Goal: Task Accomplishment & Management: Manage account settings

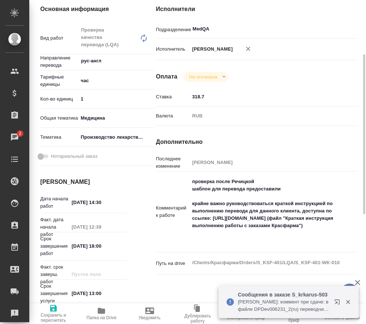
scroll to position [183, 0]
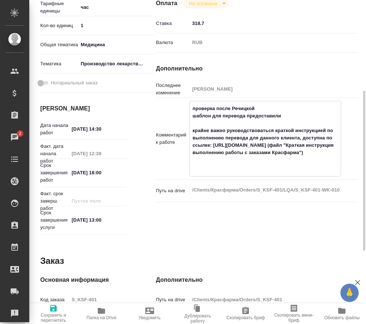
drag, startPoint x: 213, startPoint y: 151, endPoint x: 255, endPoint y: 155, distance: 41.9
click at [255, 155] on textarea "проверка после Речицкой шаблон для перевода предоставили крайне важно руководст…" at bounding box center [265, 137] width 151 height 71
click at [251, 166] on textarea "проверка после Речицкой шаблон для перевода предоставили крайне важно руководст…" at bounding box center [265, 137] width 151 height 71
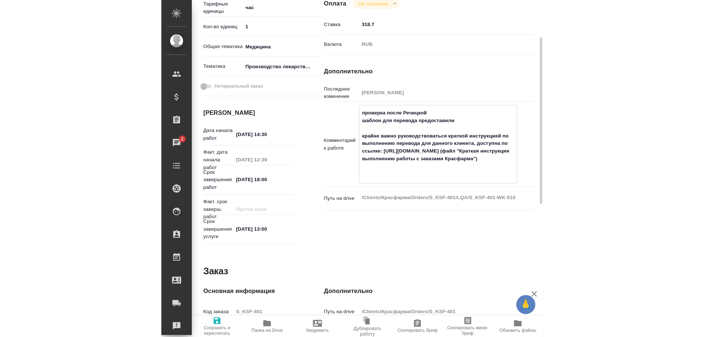
scroll to position [0, 0]
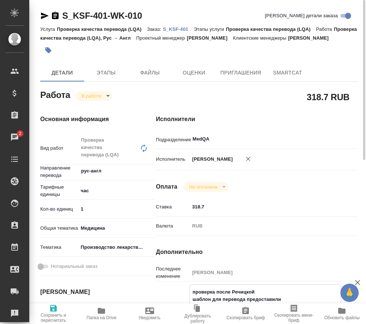
click at [172, 29] on p "S_KSF-401" at bounding box center [178, 28] width 31 height 5
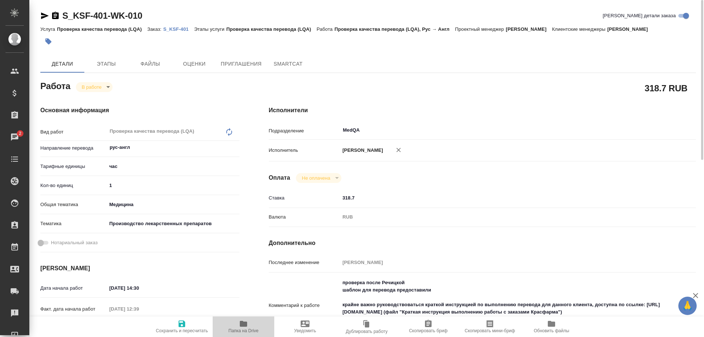
click at [242, 322] on icon "button" at bounding box center [243, 324] width 7 height 6
drag, startPoint x: 118, startPoint y: 187, endPoint x: 87, endPoint y: 188, distance: 31.5
click at [85, 188] on div "Кол-во единиц 1" at bounding box center [139, 185] width 199 height 13
type input "0"
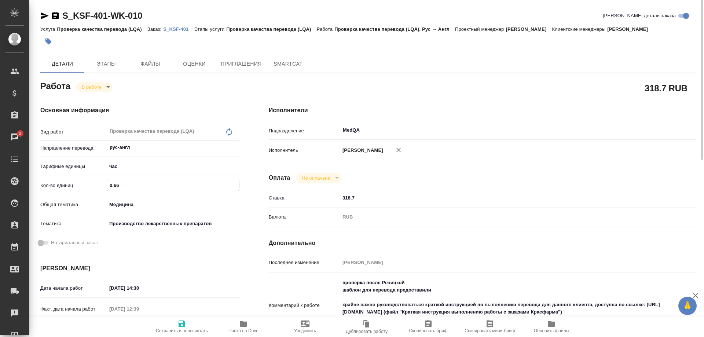
type input "0.66"
click at [185, 323] on icon "button" at bounding box center [181, 323] width 7 height 7
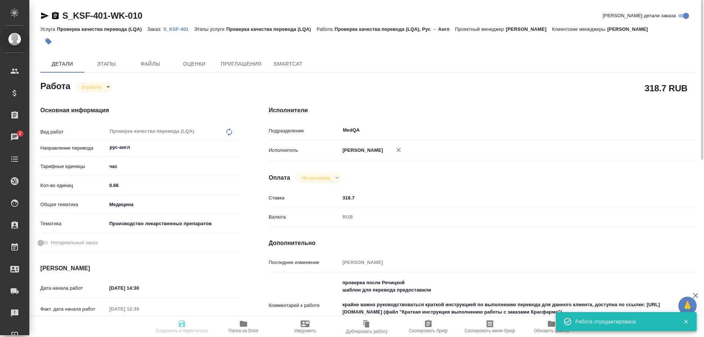
type input "inProgress"
type input "рус-англ"
type input "5a8b1489cc6b4906c91bfd93"
type input "0.66"
type input "med"
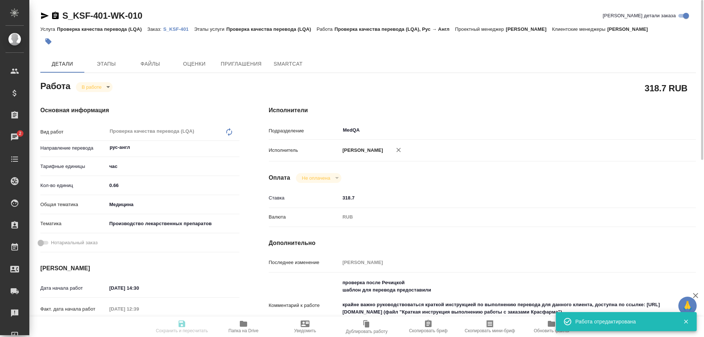
type input "614982fec5ecbb70f805293f"
type input "13.10.2025 14:30"
type input "13.10.2025 12:39"
type input "13.10.2025 18:00"
type input "14.10.2025 13:00"
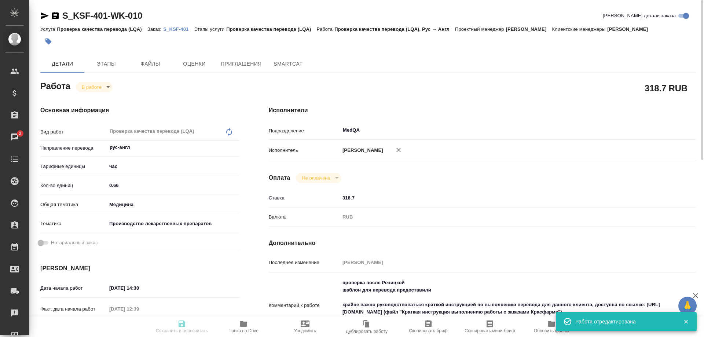
type input "MedQA"
type input "notPayed"
type input "318.7"
type input "RUB"
type input "[PERSON_NAME]"
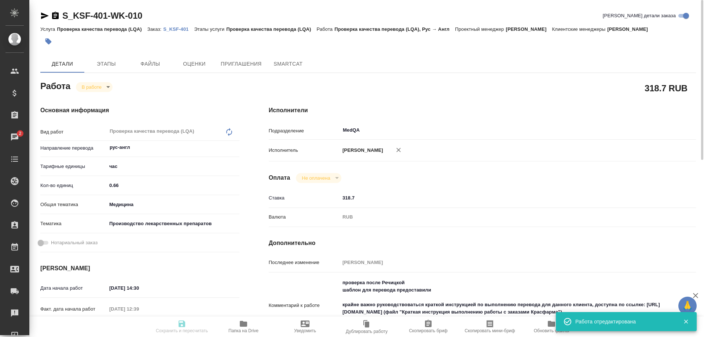
type input "S_KSF-401"
type input "Проверка качества перевода (LQA)"
type input "[PERSON_NAME]"
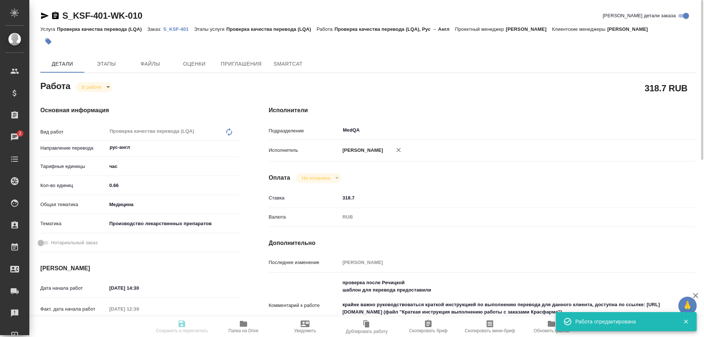
type input "/Clients/Красфарма/Orders/S_KSF-401"
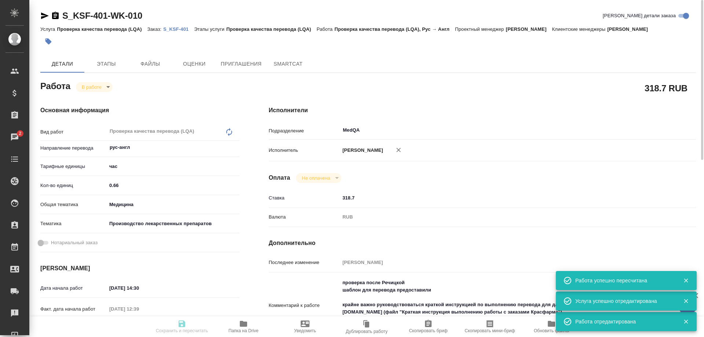
type input "inProgress"
type input "рус-англ"
type input "5a8b1489cc6b4906c91bfd93"
type input "0.66"
type input "med"
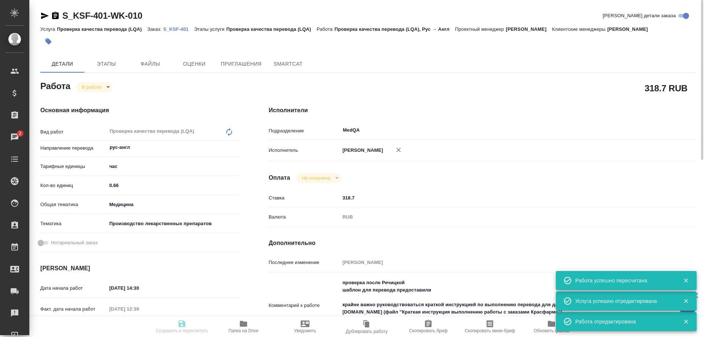
type input "614982fec5ecbb70f805293f"
type input "13.10.2025 14:30"
type input "13.10.2025 12:39"
type input "13.10.2025 18:00"
type input "14.10.2025 13:00"
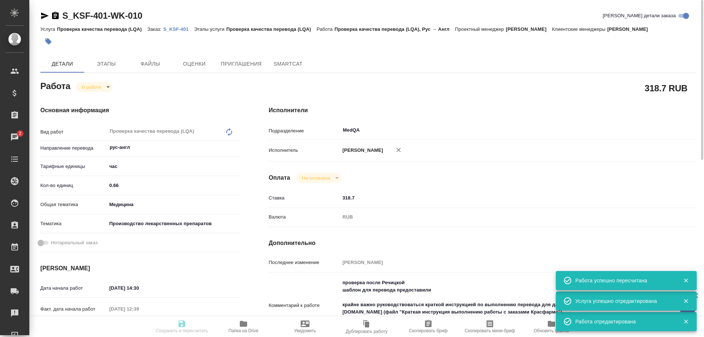
type input "MedQA"
type input "notPayed"
type input "318.7"
type input "RUB"
type input "[PERSON_NAME]"
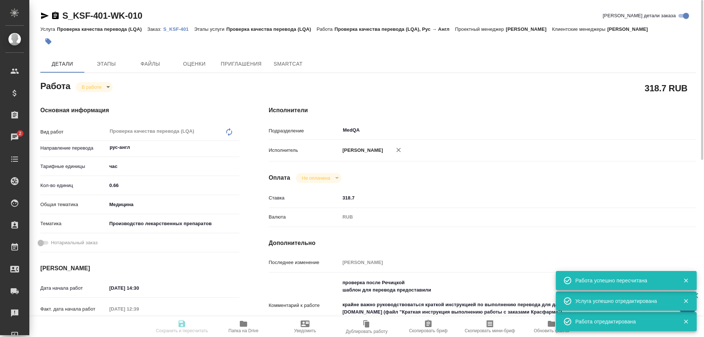
type input "S_KSF-401"
type input "Проверка качества перевода (LQA)"
type input "[PERSON_NAME]"
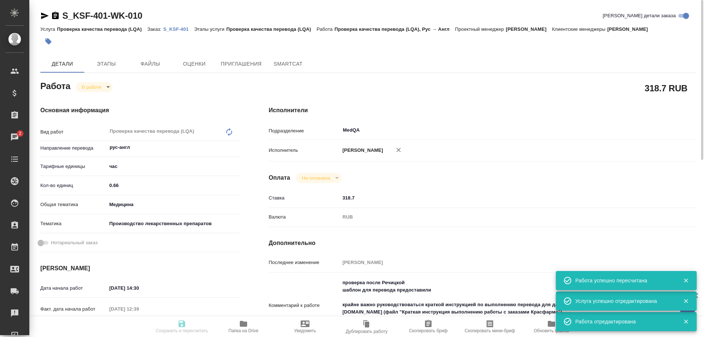
type input "/Clients/Красфарма/Orders/S_KSF-401"
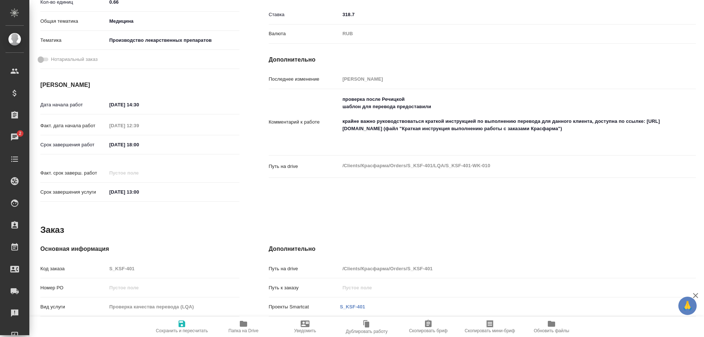
scroll to position [37, 0]
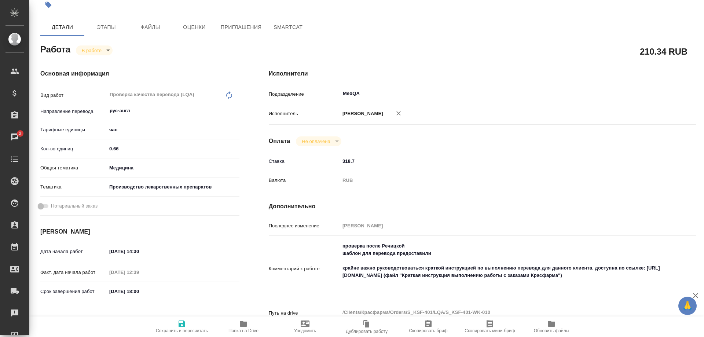
click at [244, 323] on icon "button" at bounding box center [243, 324] width 7 height 6
click at [100, 49] on body "🙏 .cls-1 fill:#fff; AWATERA Solovyova Elena Клиенты Спецификации Заказы 2 Чаты …" at bounding box center [352, 168] width 704 height 337
click at [95, 85] on li "Сдан" at bounding box center [100, 90] width 48 height 12
type textarea "x"
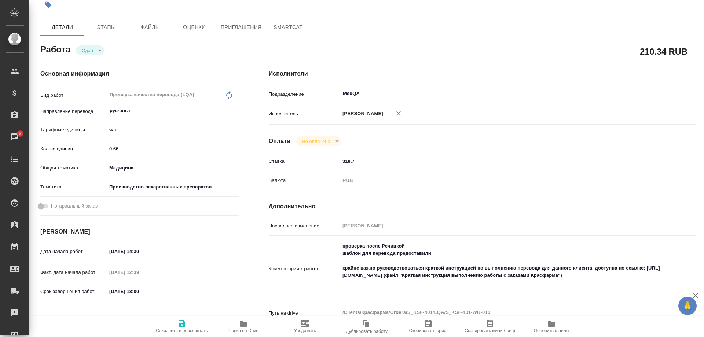
type textarea "x"
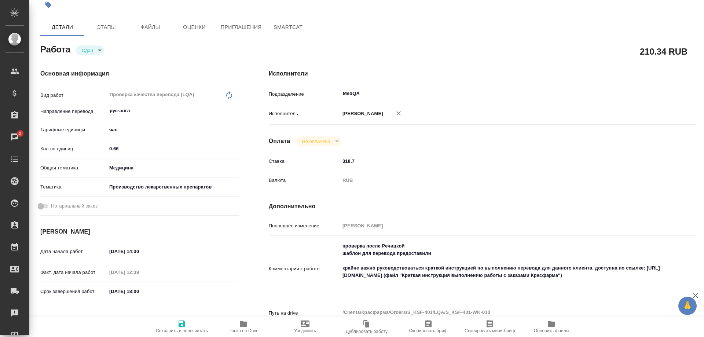
type textarea "x"
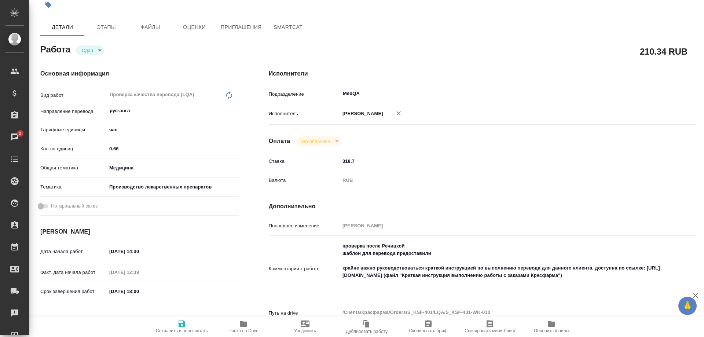
type textarea "x"
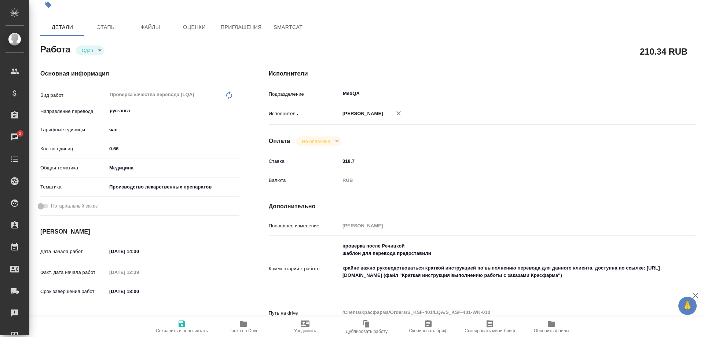
type textarea "x"
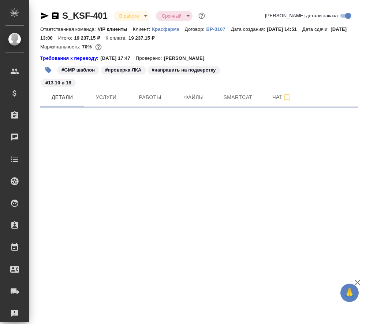
select select "RU"
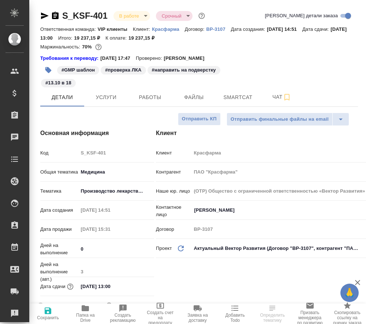
type textarea "x"
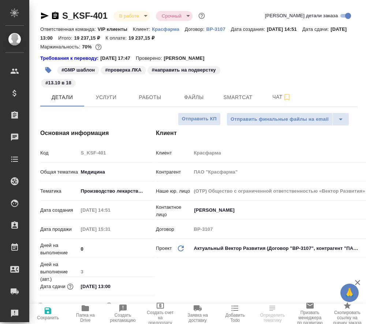
type textarea "x"
click at [147, 97] on span "Работы" at bounding box center [150, 97] width 35 height 9
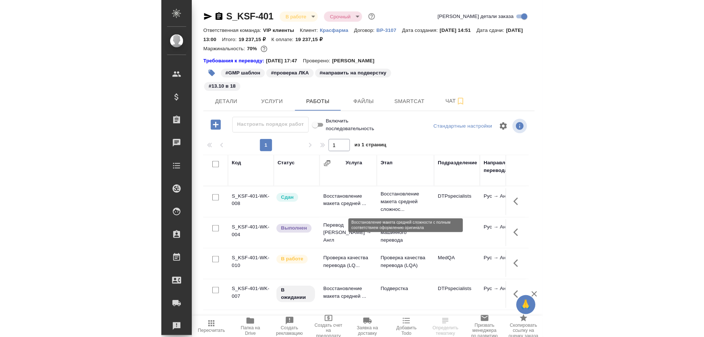
scroll to position [8, 0]
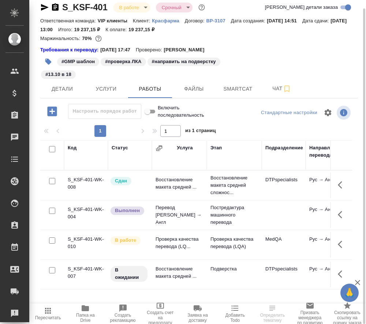
click at [171, 217] on td "Перевод Стандарт Рус → Англ" at bounding box center [179, 214] width 55 height 29
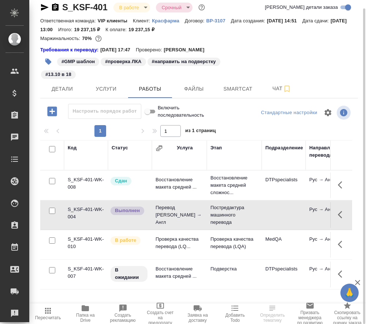
click at [171, 217] on td "Перевод Стандарт Рус → Англ" at bounding box center [179, 214] width 55 height 29
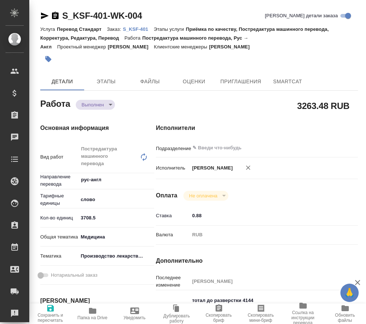
type textarea "x"
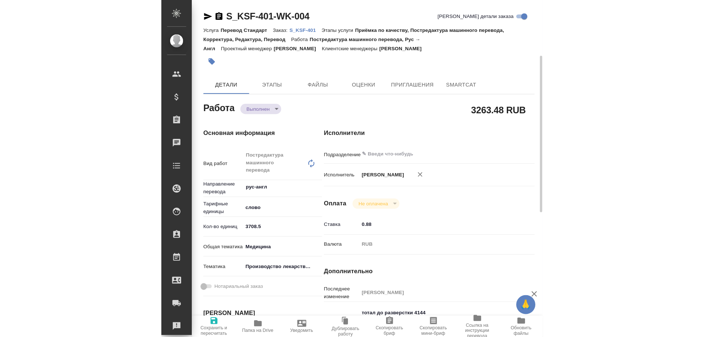
scroll to position [147, 0]
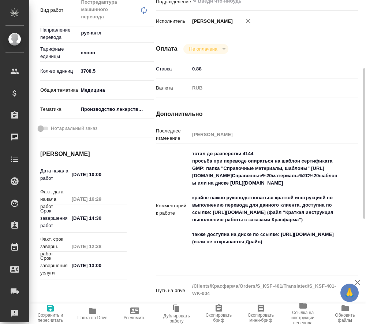
type textarea "x"
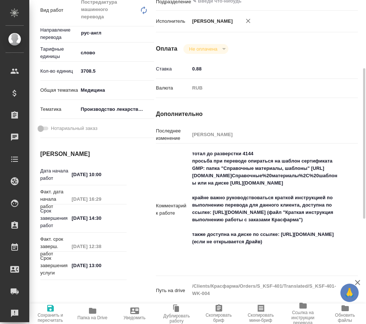
type textarea "x"
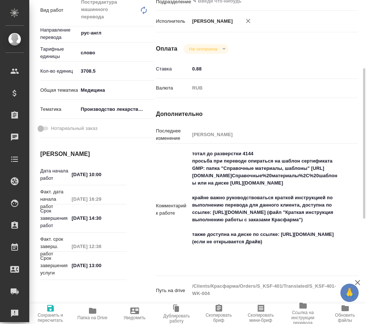
type textarea "x"
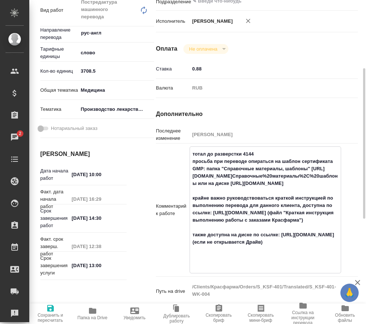
drag, startPoint x: 192, startPoint y: 183, endPoint x: 289, endPoint y: 197, distance: 98.1
click at [289, 197] on textarea "тотал до разверстки 4144 просьба при переводе опираться на шаблон сертификата G…" at bounding box center [265, 209] width 151 height 122
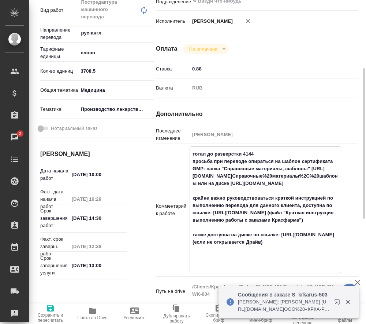
click at [274, 199] on textarea "тотал до разверстки 4144 просьба при переводе опираться на шаблон сертификата G…" at bounding box center [265, 209] width 151 height 122
drag, startPoint x: 194, startPoint y: 184, endPoint x: 302, endPoint y: 190, distance: 107.5
click at [302, 190] on textarea "тотал до разверстки 4144 просьба при переводе опираться на шаблон сертификата G…" at bounding box center [265, 209] width 151 height 122
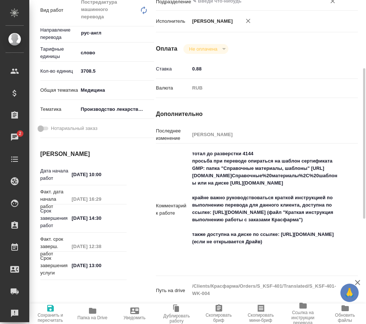
type textarea "x"
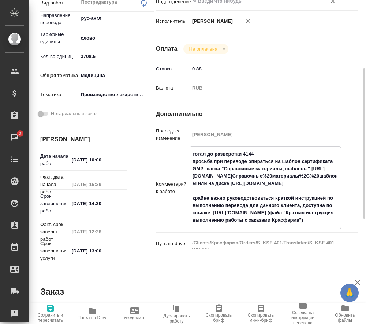
type textarea "x"
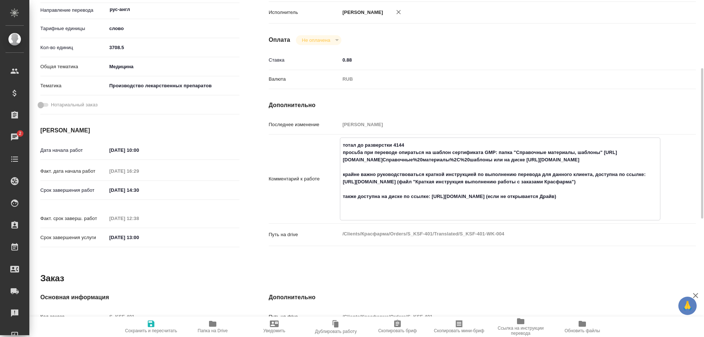
type textarea "x"
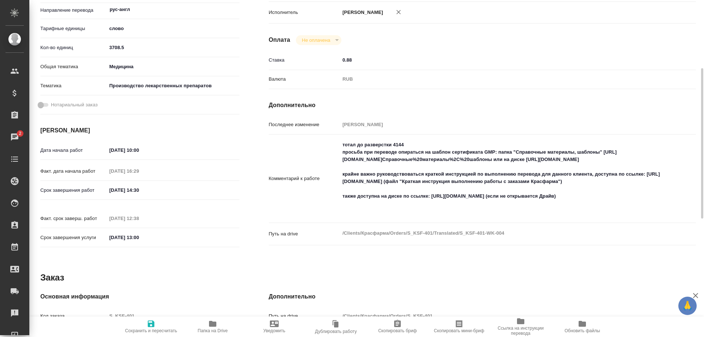
type textarea "x"
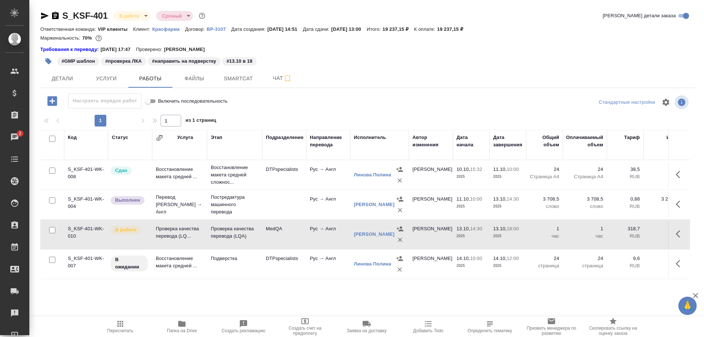
click at [44, 14] on icon "button" at bounding box center [45, 15] width 8 height 7
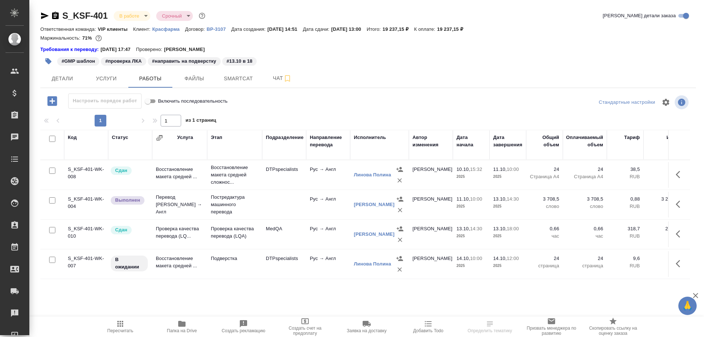
click at [42, 15] on icon "button" at bounding box center [45, 15] width 8 height 7
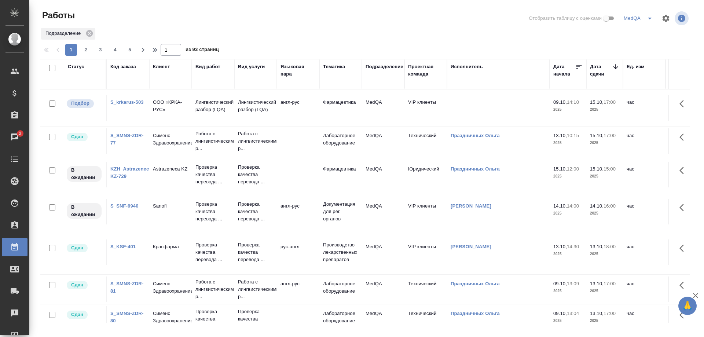
scroll to position [110, 0]
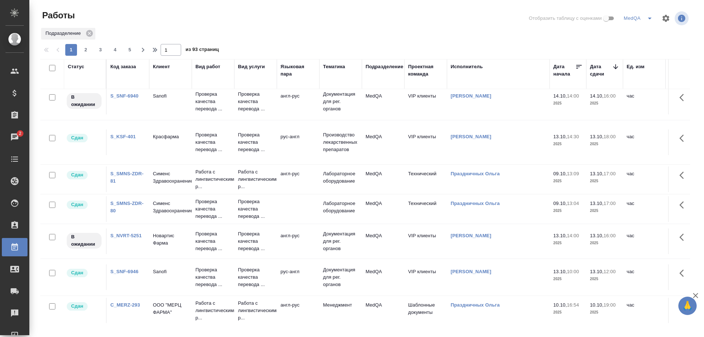
click at [122, 233] on link "S_NVRT-5251" at bounding box center [125, 235] width 31 height 5
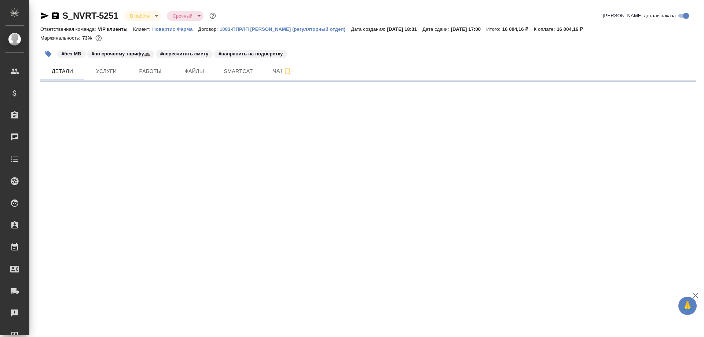
select select "RU"
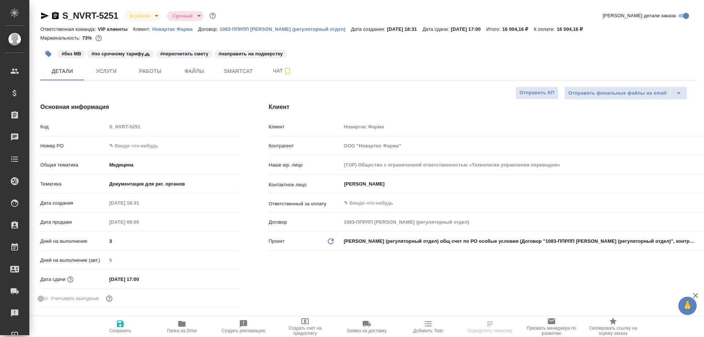
type textarea "x"
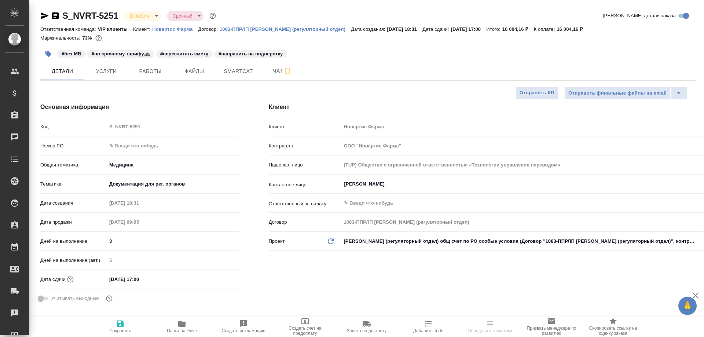
type textarea "x"
click at [155, 70] on span "Работы" at bounding box center [150, 71] width 35 height 9
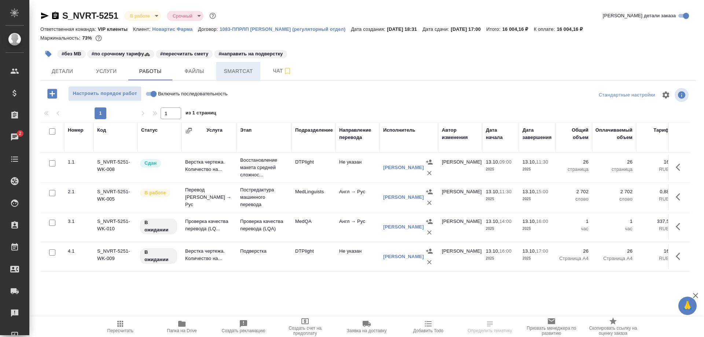
click at [248, 69] on span "Smartcat" at bounding box center [238, 71] width 35 height 9
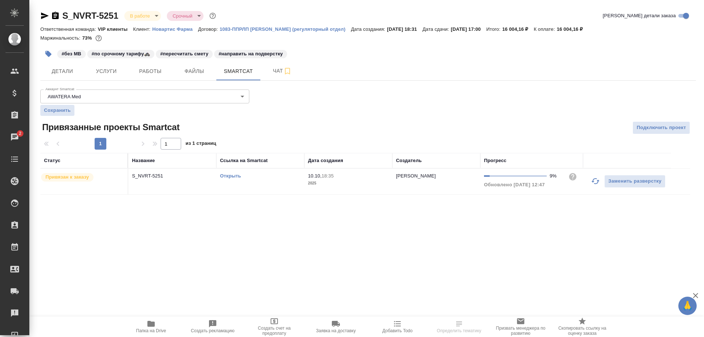
click at [225, 176] on link "Открыть" at bounding box center [230, 175] width 21 height 5
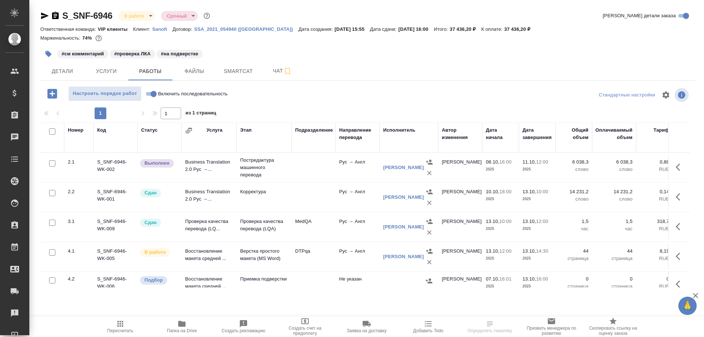
scroll to position [16, 0]
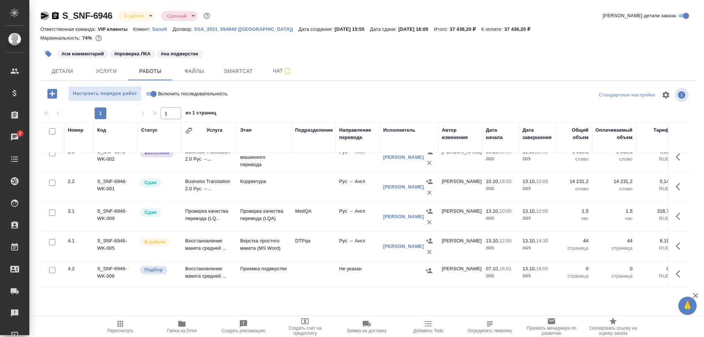
click at [41, 15] on icon "button" at bounding box center [44, 15] width 9 height 9
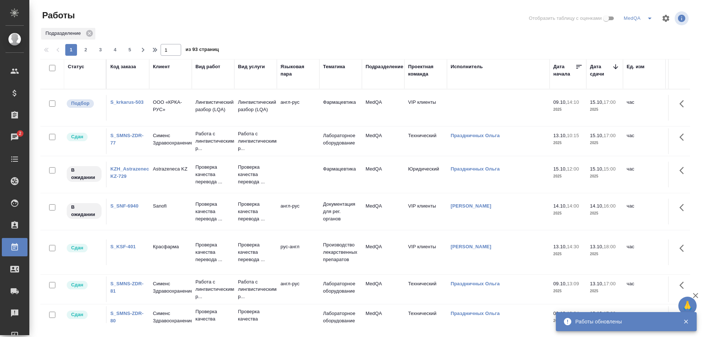
scroll to position [110, 0]
